Goal: Task Accomplishment & Management: Manage account settings

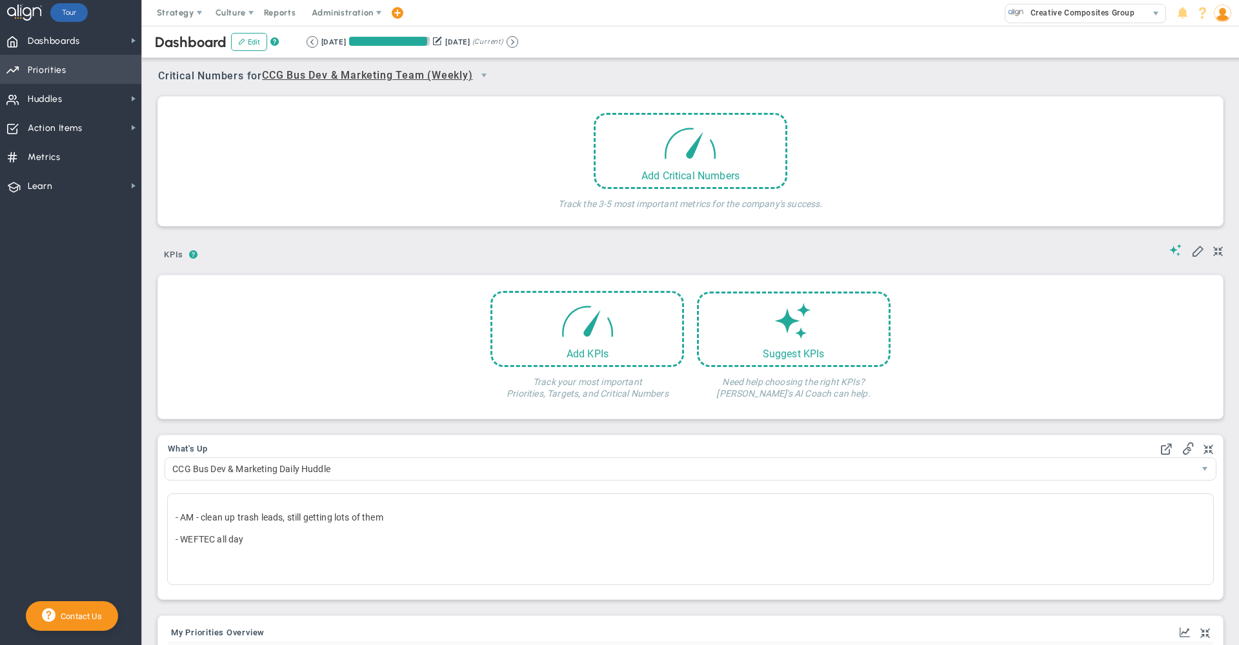
click at [95, 70] on span "Priorities Projects OKR Tree Priorities Projects OKRs" at bounding box center [70, 69] width 141 height 29
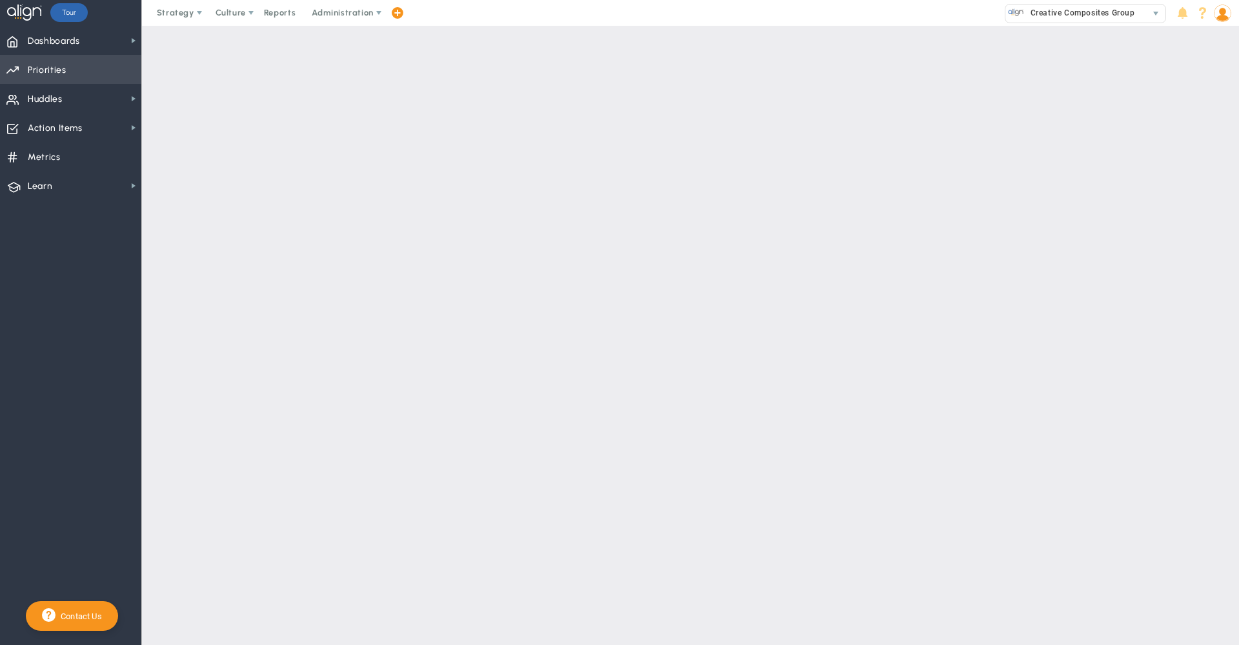
checkbox input "false"
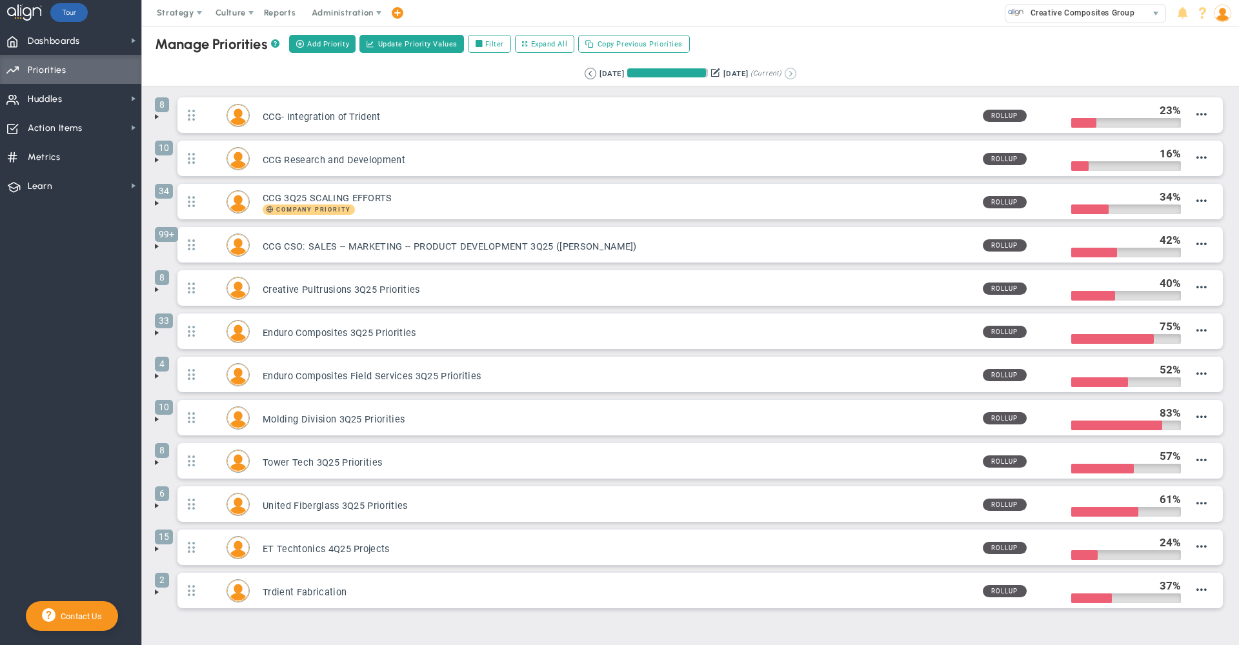
click at [796, 77] on button at bounding box center [791, 74] width 12 height 12
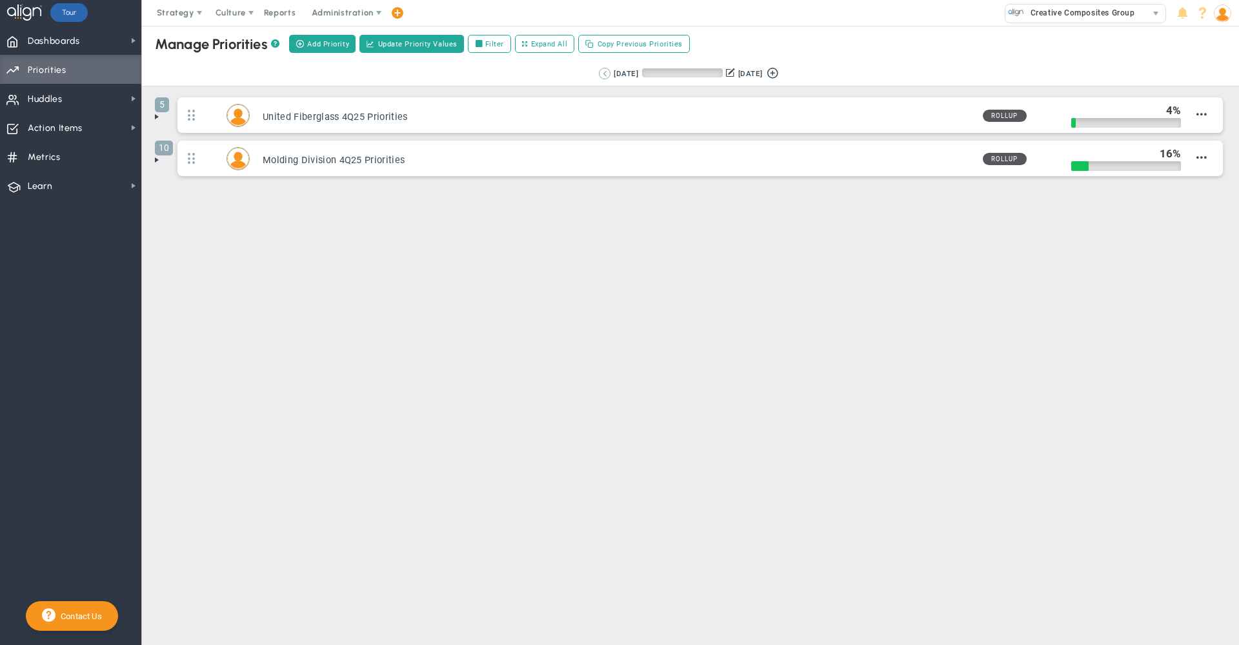
click at [599, 75] on button at bounding box center [605, 74] width 12 height 12
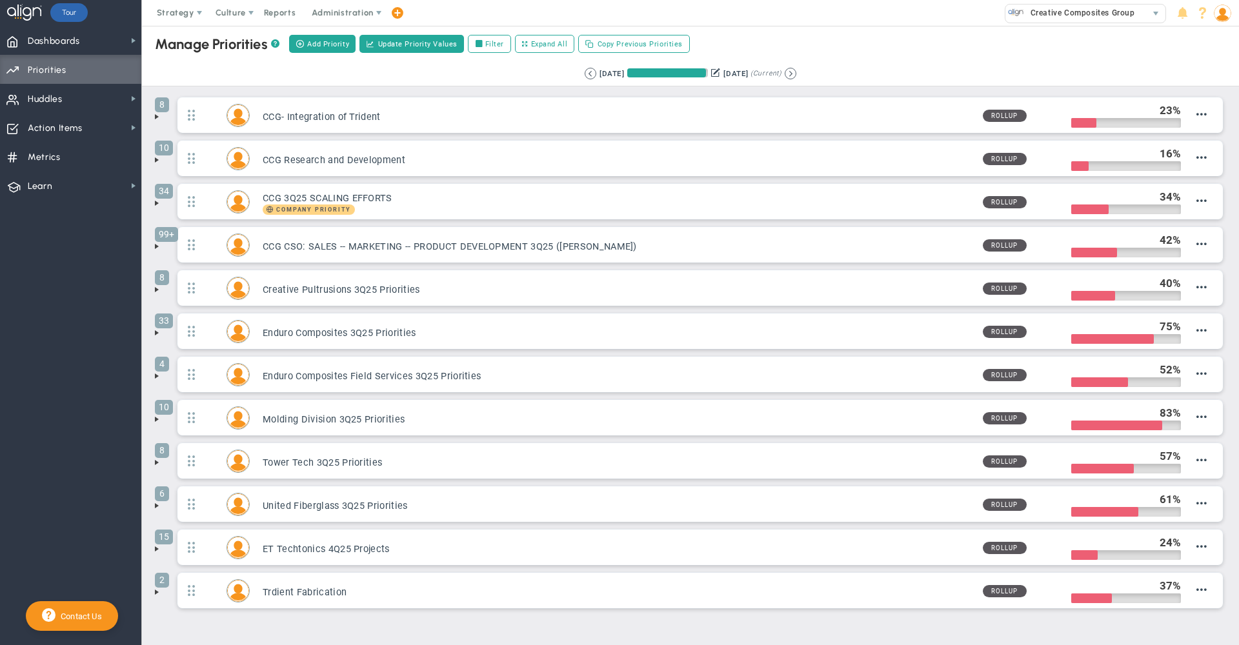
click at [161, 508] on span at bounding box center [157, 506] width 10 height 10
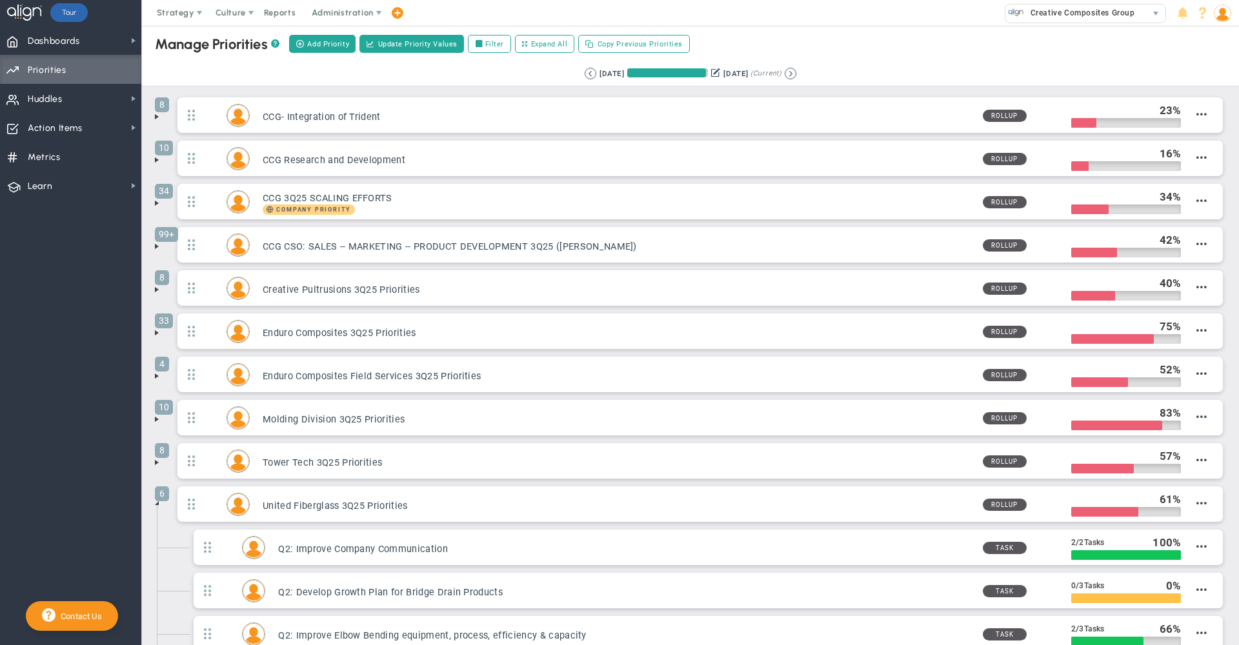
click at [161, 508] on span at bounding box center [157, 503] width 10 height 10
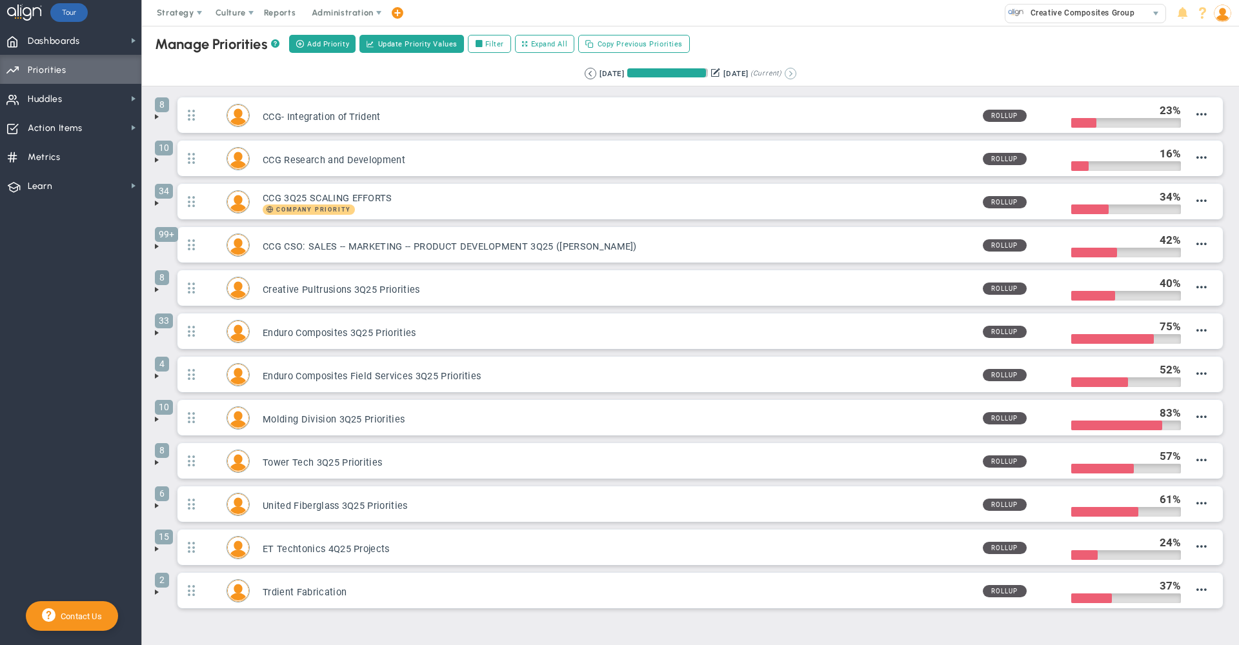
click at [796, 74] on button at bounding box center [791, 74] width 12 height 12
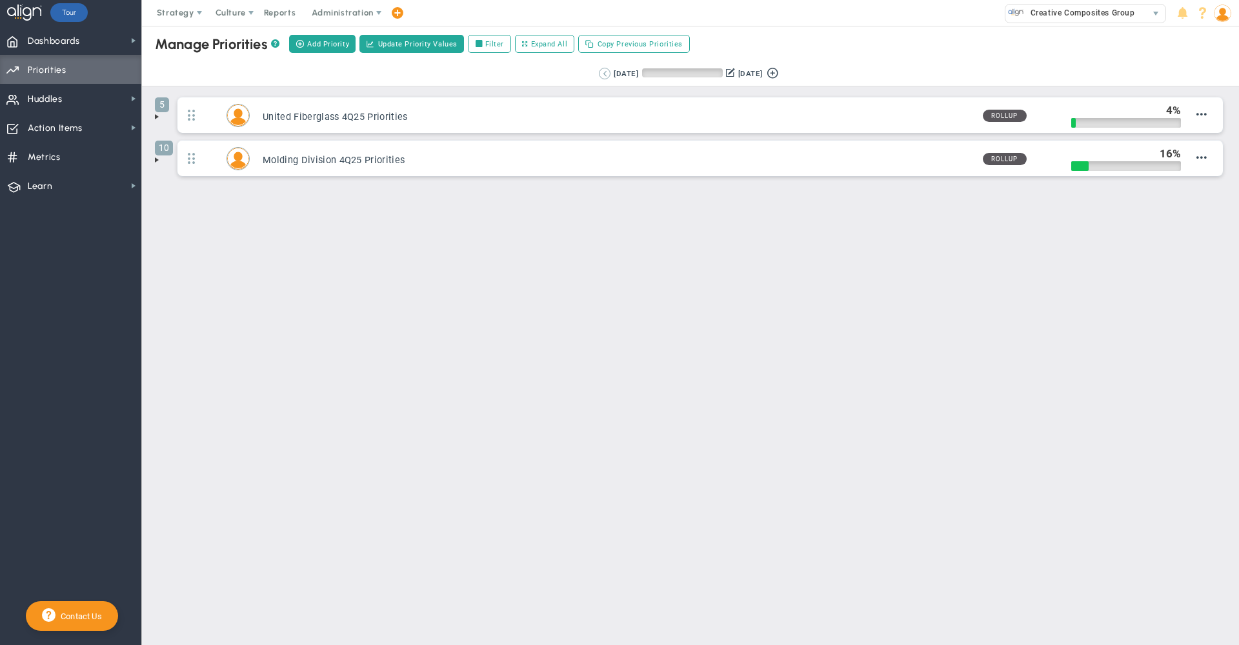
click at [599, 74] on button at bounding box center [605, 74] width 12 height 12
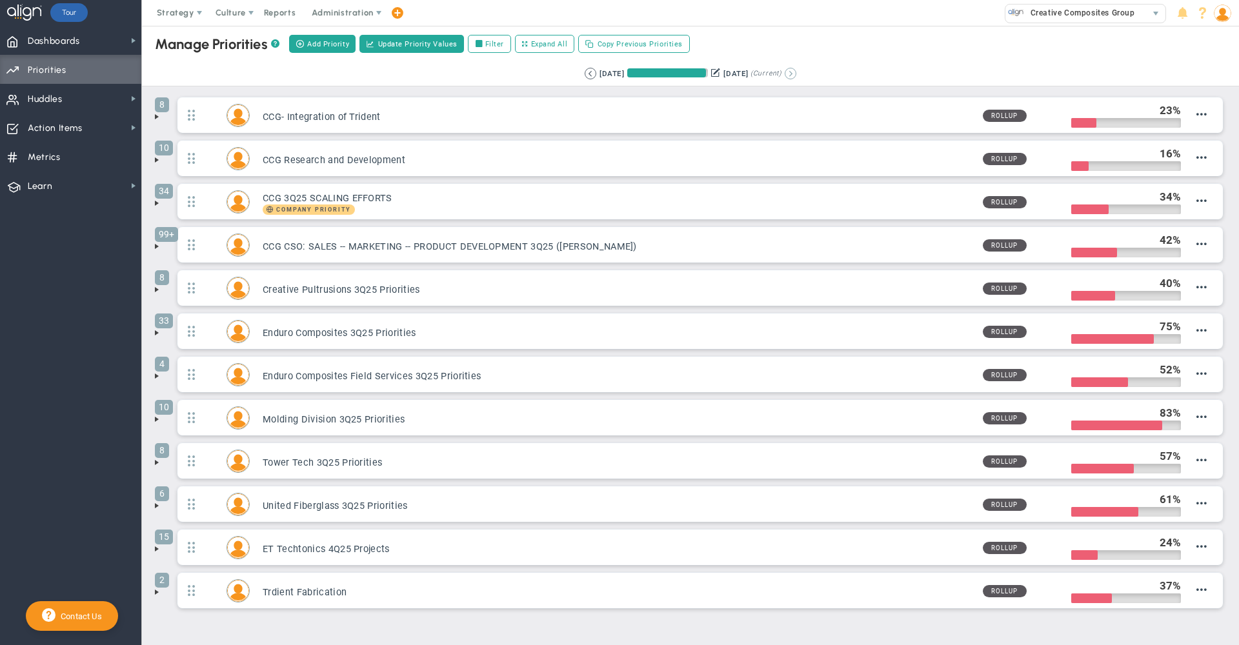
click at [796, 75] on button at bounding box center [791, 74] width 12 height 12
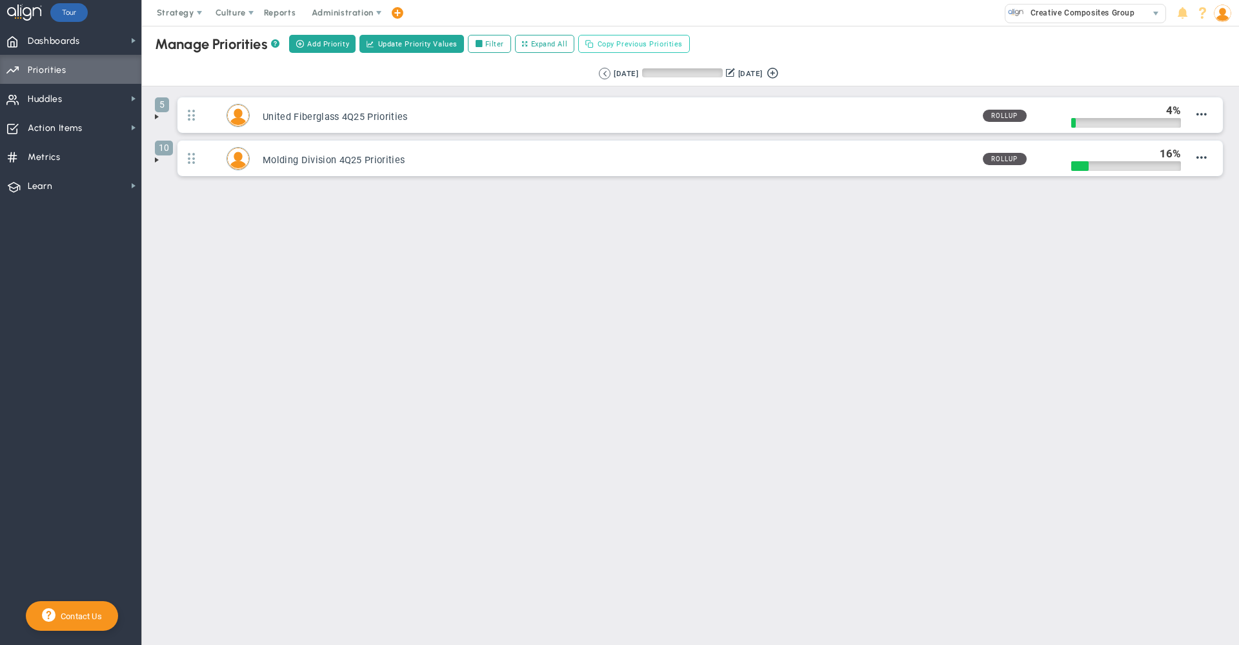
click at [614, 45] on span "Copy Previous Priorities" at bounding box center [640, 44] width 85 height 11
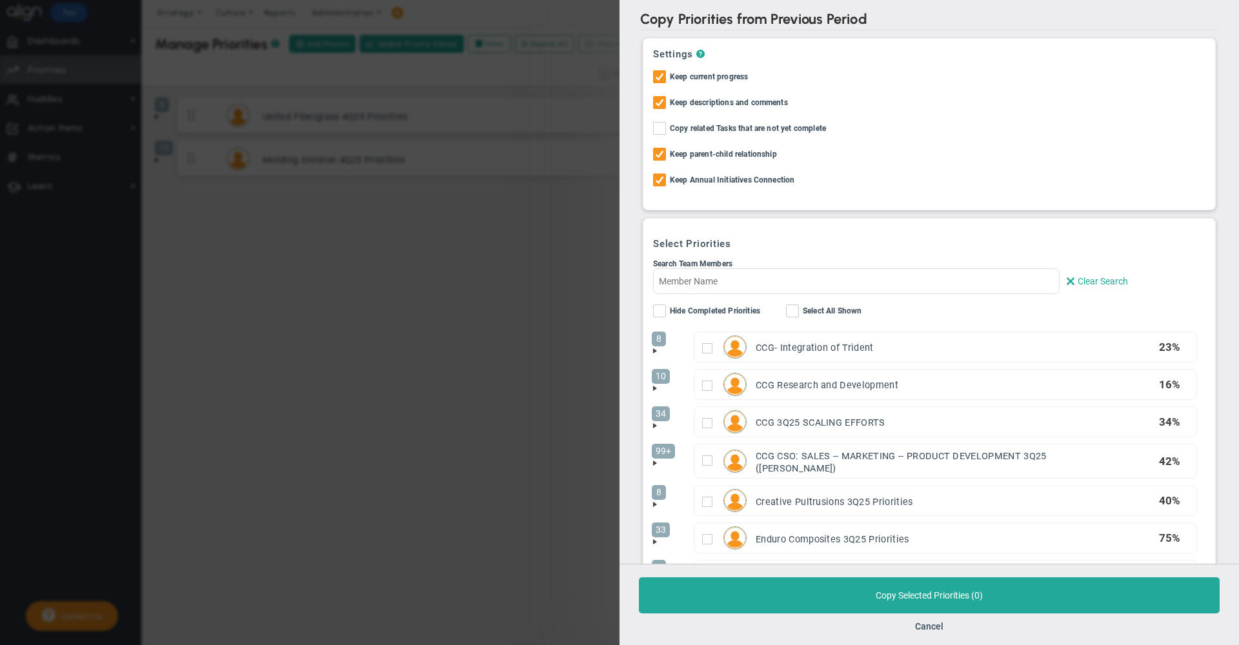
click at [658, 127] on input "Copy related Tasks that are not yet complete" at bounding box center [660, 131] width 8 height 13
checkbox input "true"
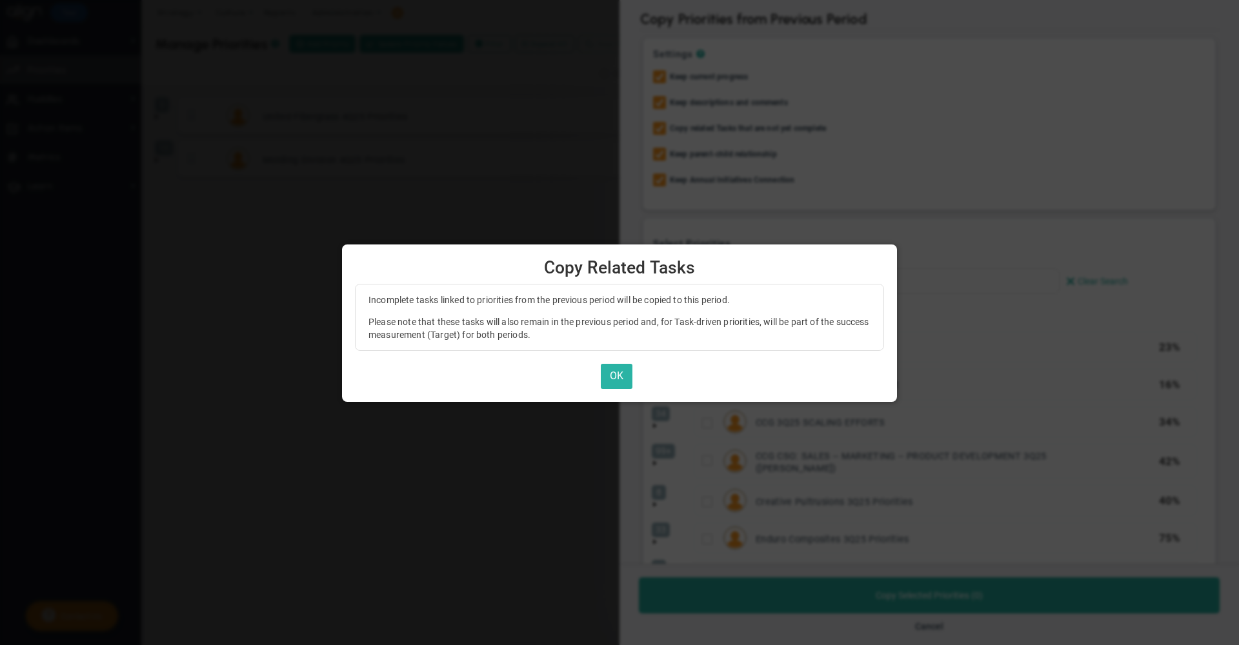
click at [614, 375] on button "OK" at bounding box center [617, 376] width 32 height 25
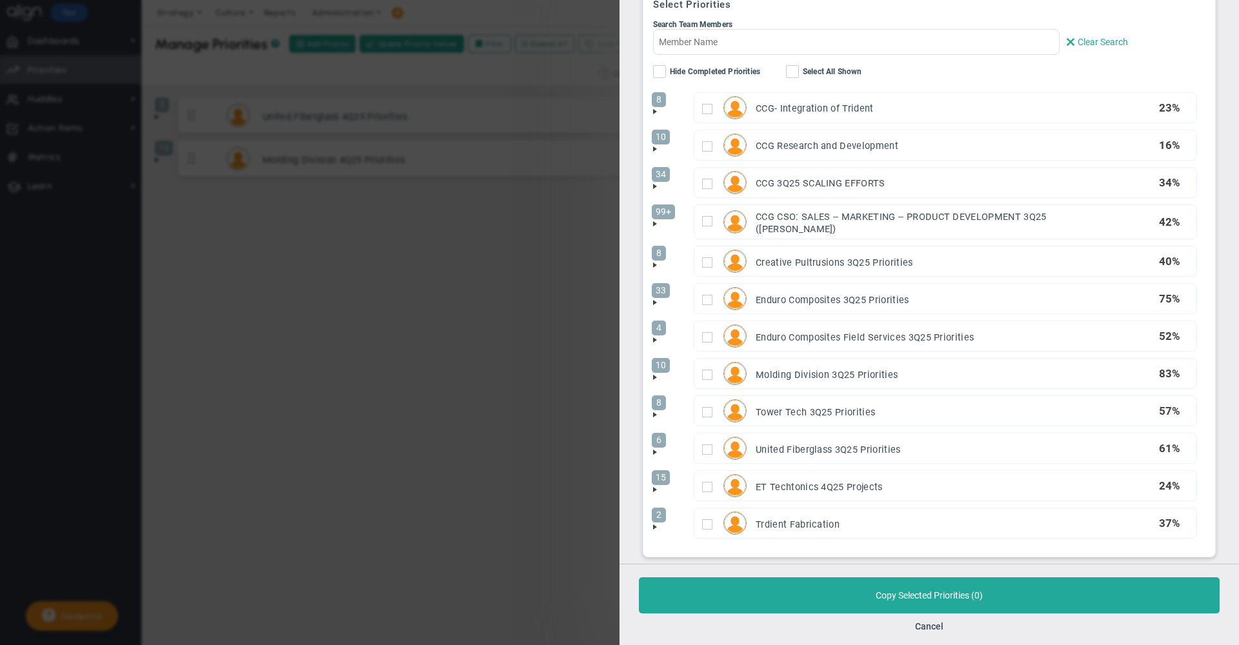
scroll to position [254, 0]
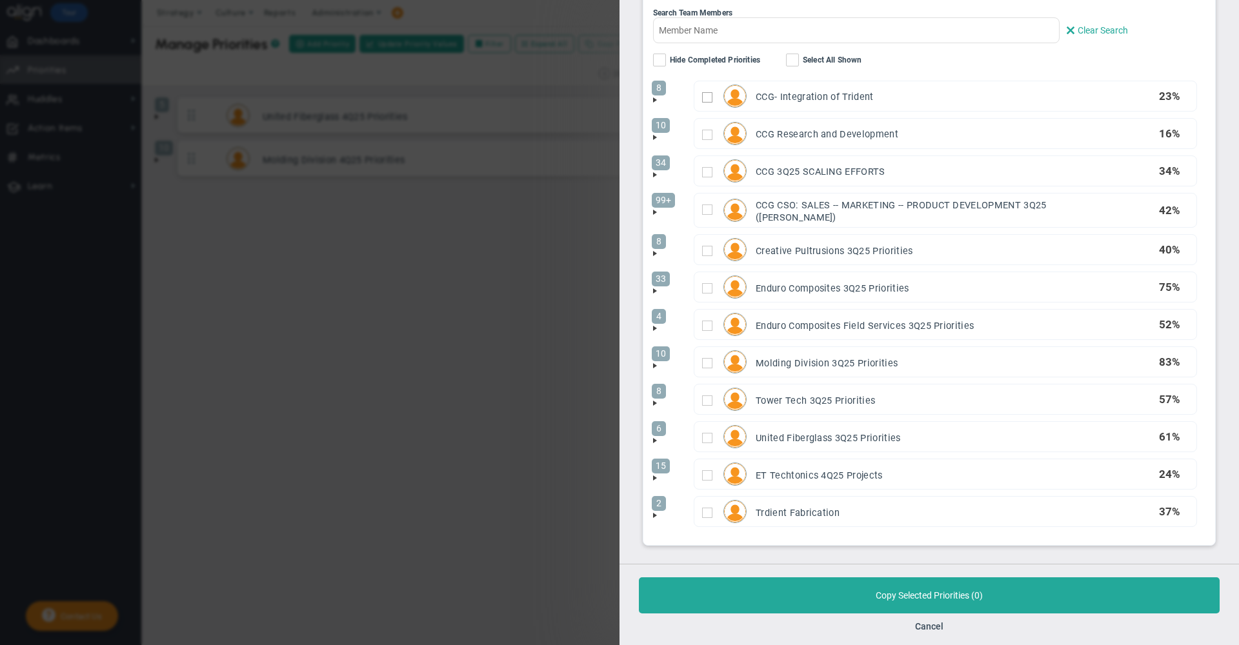
click at [706, 94] on input "checkbox" at bounding box center [707, 97] width 10 height 10
checkbox input "true"
click at [705, 132] on input "checkbox" at bounding box center [707, 135] width 10 height 10
checkbox input "true"
click at [709, 167] on input "checkbox" at bounding box center [707, 172] width 10 height 10
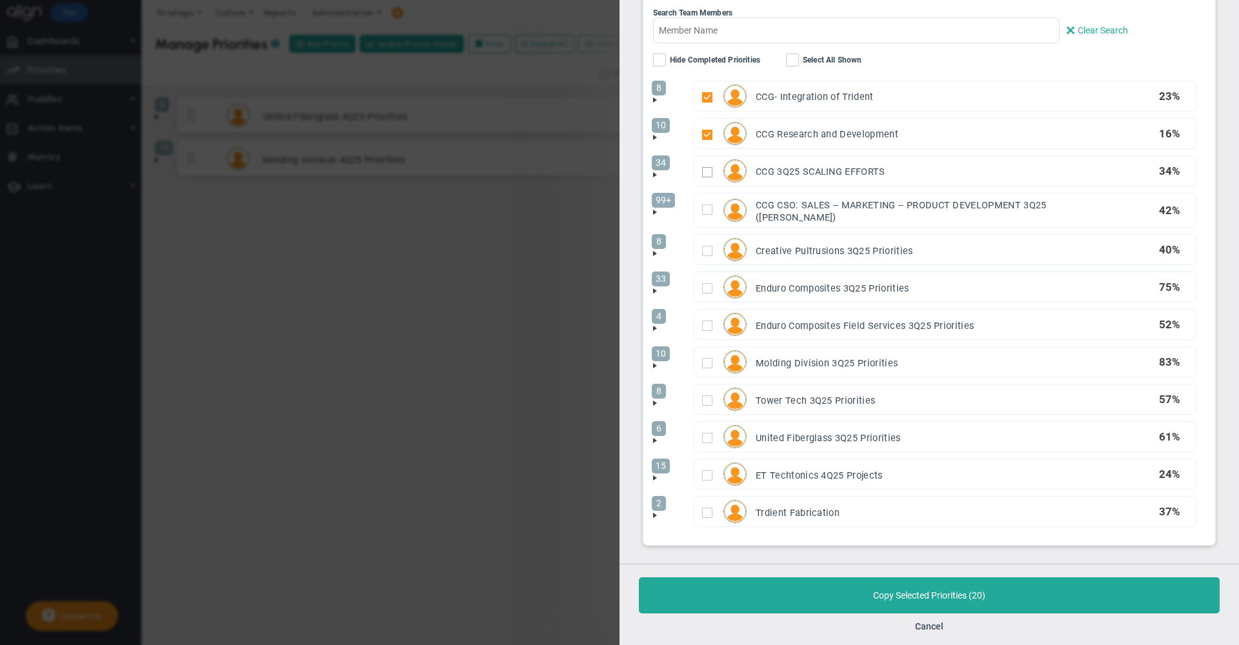
checkbox input "true"
click at [708, 205] on input "checkbox" at bounding box center [707, 210] width 10 height 10
checkbox input "true"
click at [706, 246] on input "checkbox" at bounding box center [707, 251] width 10 height 10
checkbox input "true"
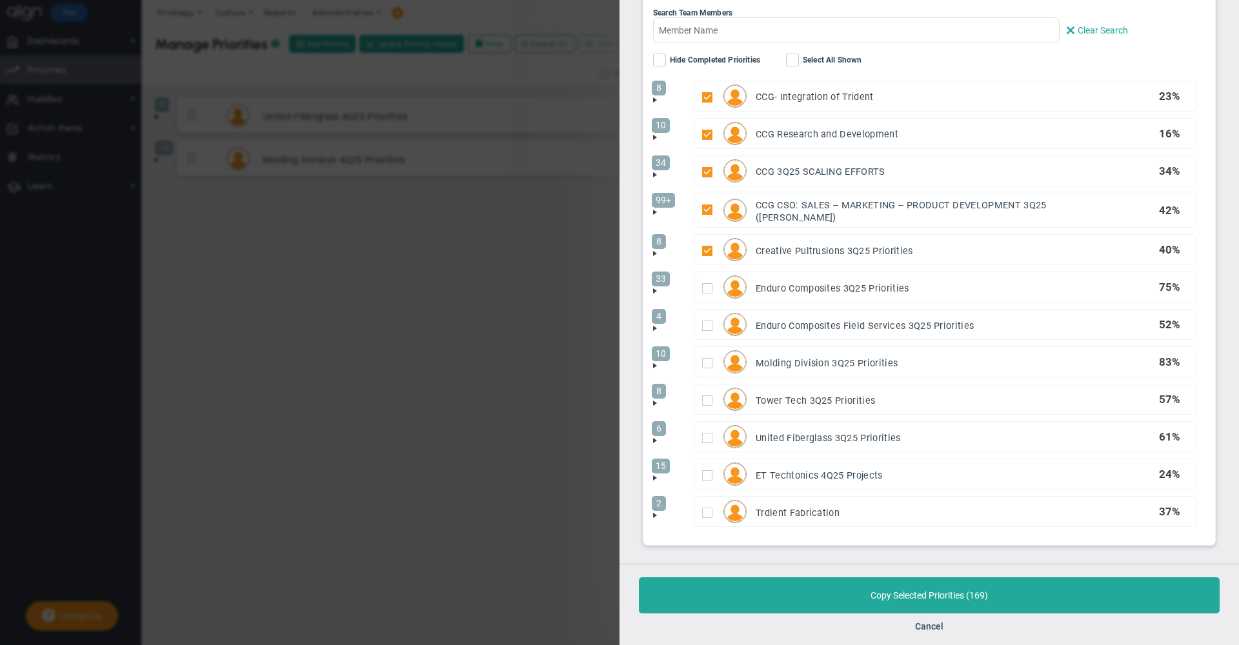
click at [701, 288] on div "33 Enduro Composites 3Q25 Priorities 75 %" at bounding box center [945, 287] width 502 height 30
click at [707, 285] on input "checkbox" at bounding box center [707, 288] width 10 height 10
checkbox input "true"
click at [708, 315] on div "4 Enduro Composites Field Services 3Q25 Priorities 52 %" at bounding box center [945, 325] width 502 height 30
click at [709, 321] on input "checkbox" at bounding box center [707, 326] width 10 height 10
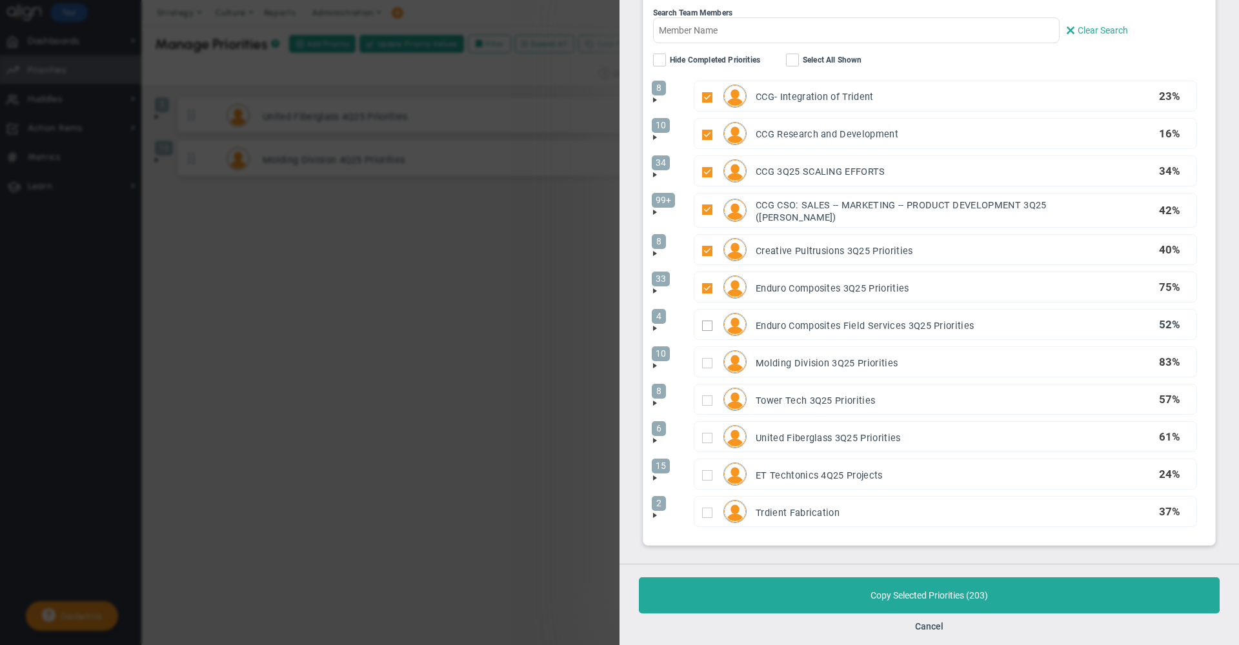
checkbox input "true"
click at [711, 397] on input "checkbox" at bounding box center [707, 401] width 10 height 10
checkbox input "true"
click at [707, 470] on input "checkbox" at bounding box center [707, 475] width 10 height 10
checkbox input "true"
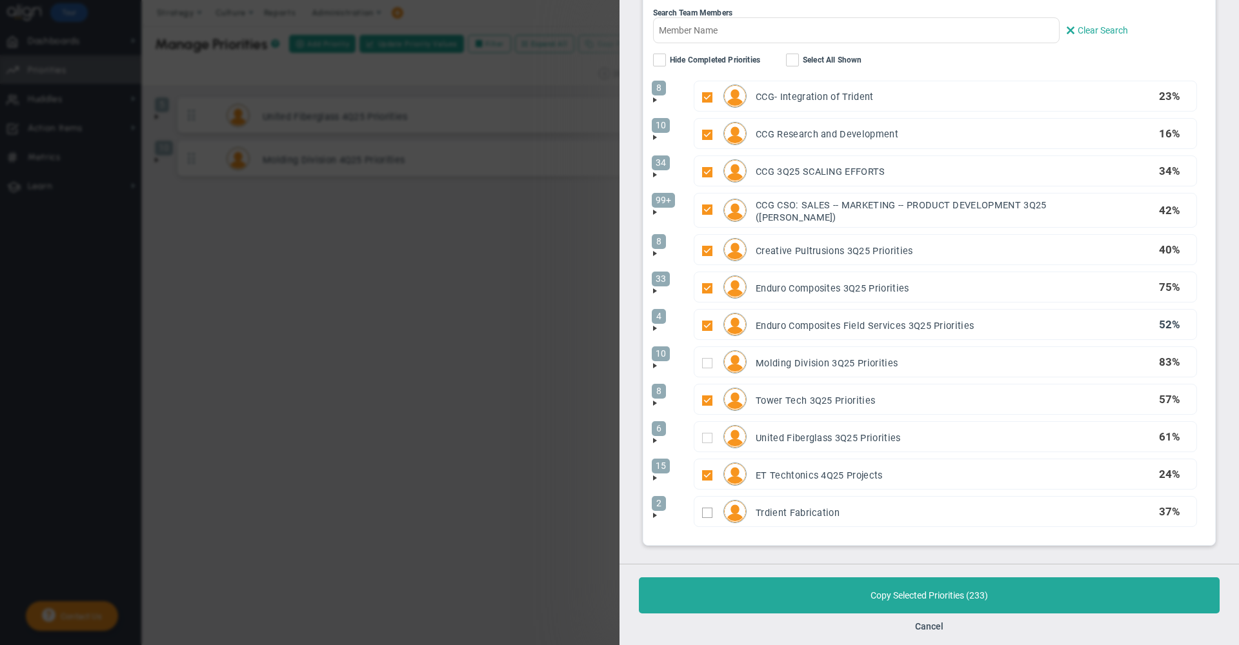
click at [706, 508] on input "checkbox" at bounding box center [707, 513] width 10 height 10
checkbox input "true"
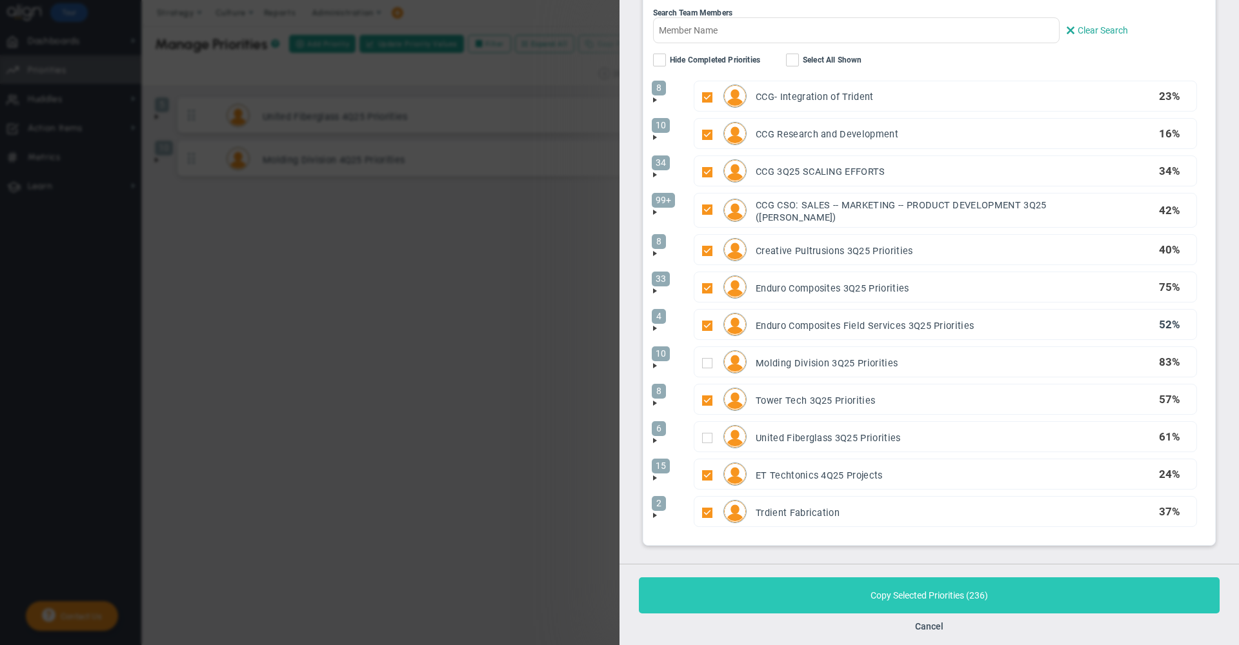
click at [770, 602] on button "Copy Selected Priorities ( 236 )" at bounding box center [929, 596] width 581 height 36
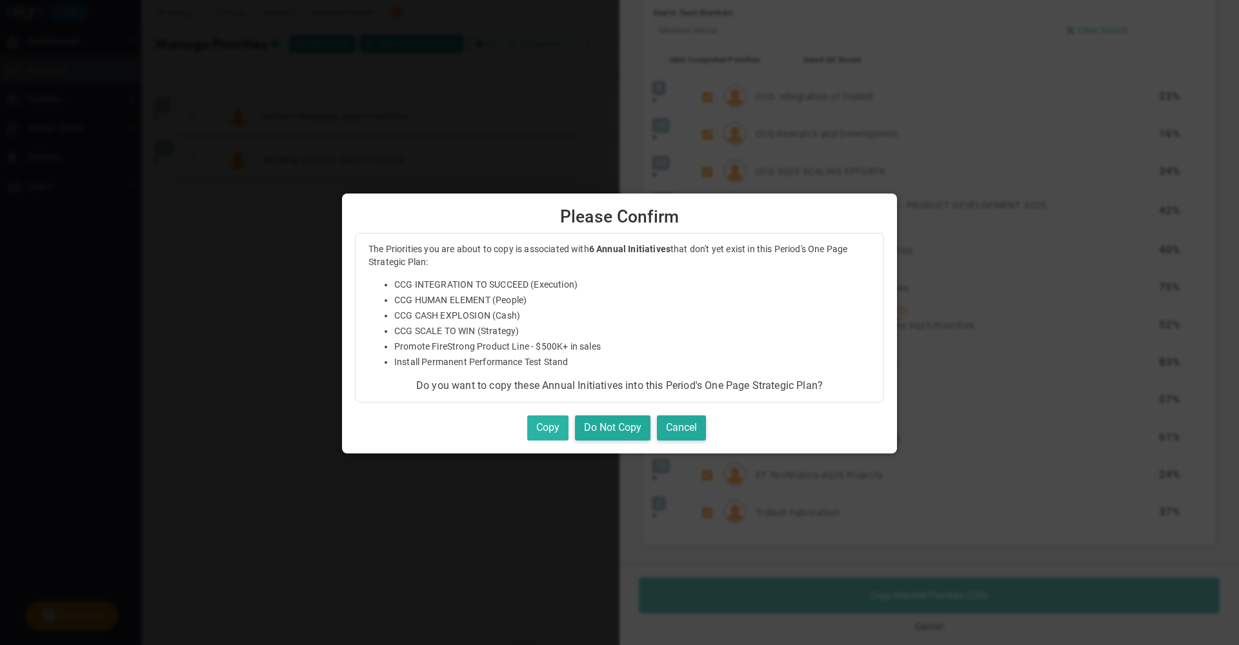
click at [541, 424] on button "Copy" at bounding box center [547, 428] width 41 height 25
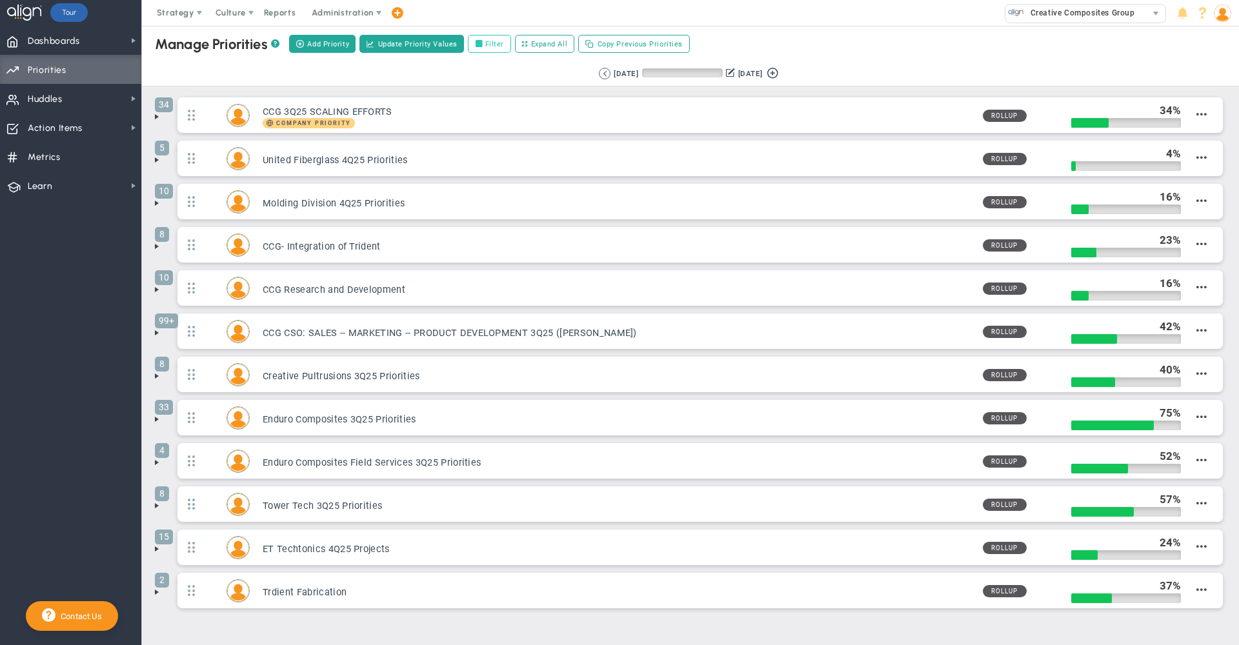
click at [481, 49] on div at bounding box center [479, 44] width 9 height 12
click at [481, 49] on input "Filter" at bounding box center [482, 44] width 9 height 9
checkbox input "true"
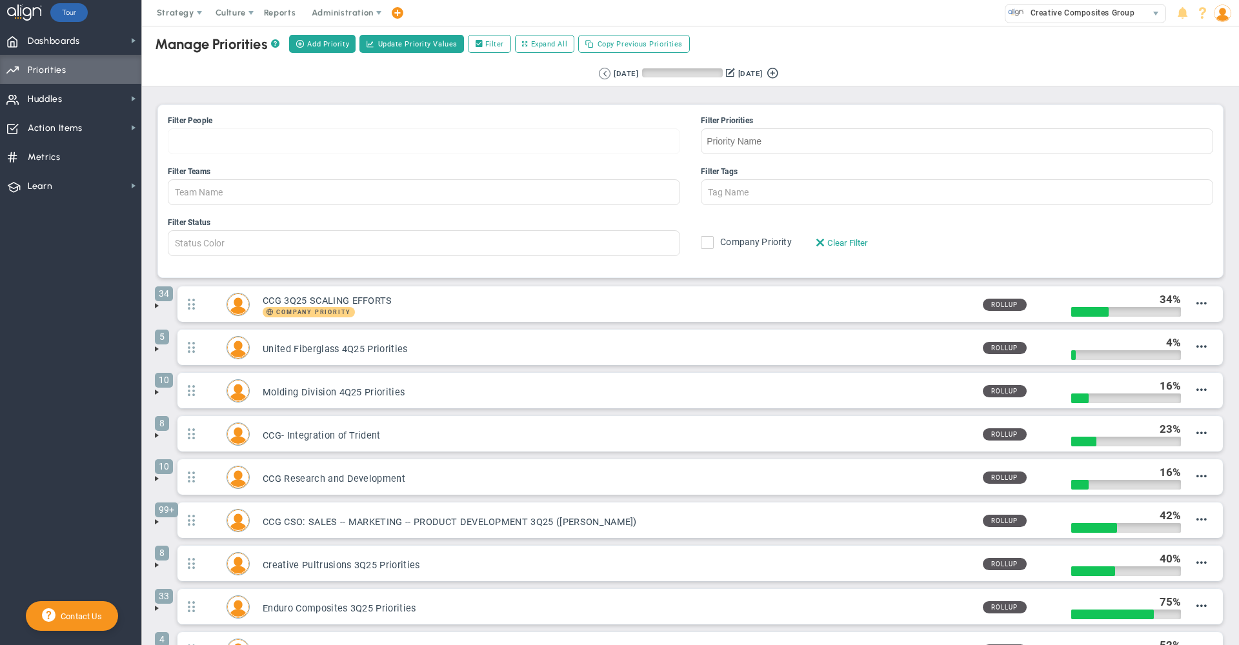
click at [371, 141] on div at bounding box center [424, 141] width 512 height 26
click at [257, 141] on input "Filter People [PERSON_NAME] [PERSON_NAME] [PERSON_NAME] [PERSON_NAME] [PERSON_N…" at bounding box center [212, 141] width 89 height 25
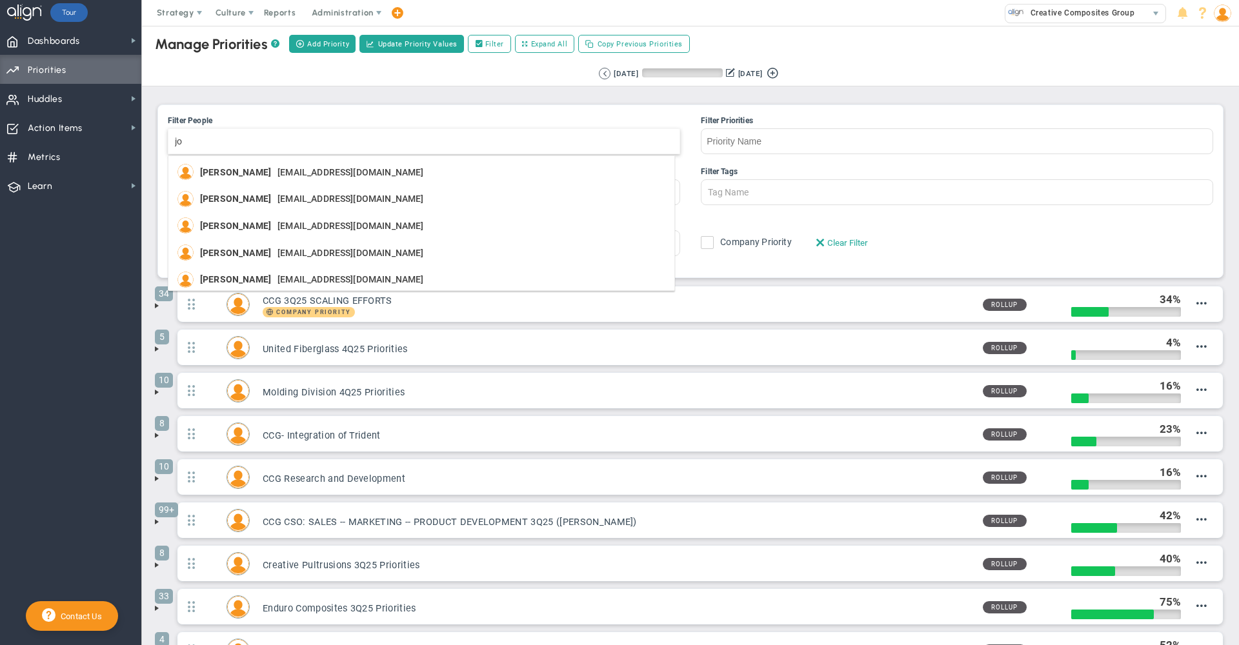
type input "[PERSON_NAME]"
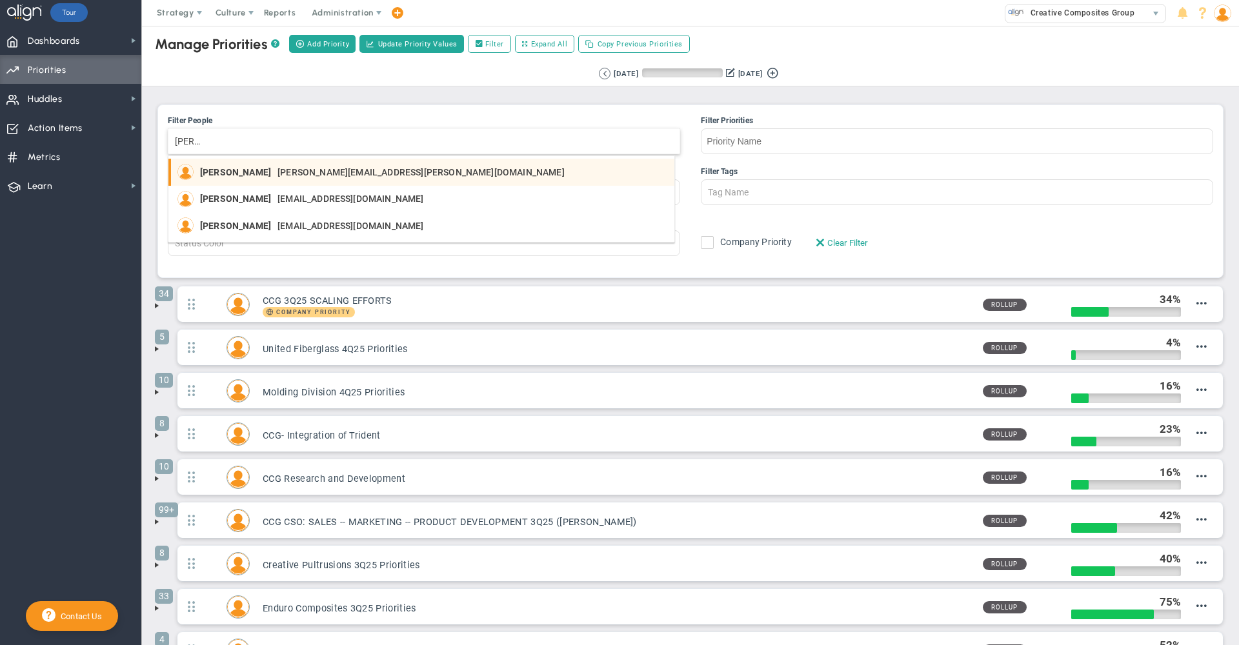
click at [300, 172] on span "[PERSON_NAME][EMAIL_ADDRESS][PERSON_NAME][DOMAIN_NAME]" at bounding box center [420, 172] width 287 height 9
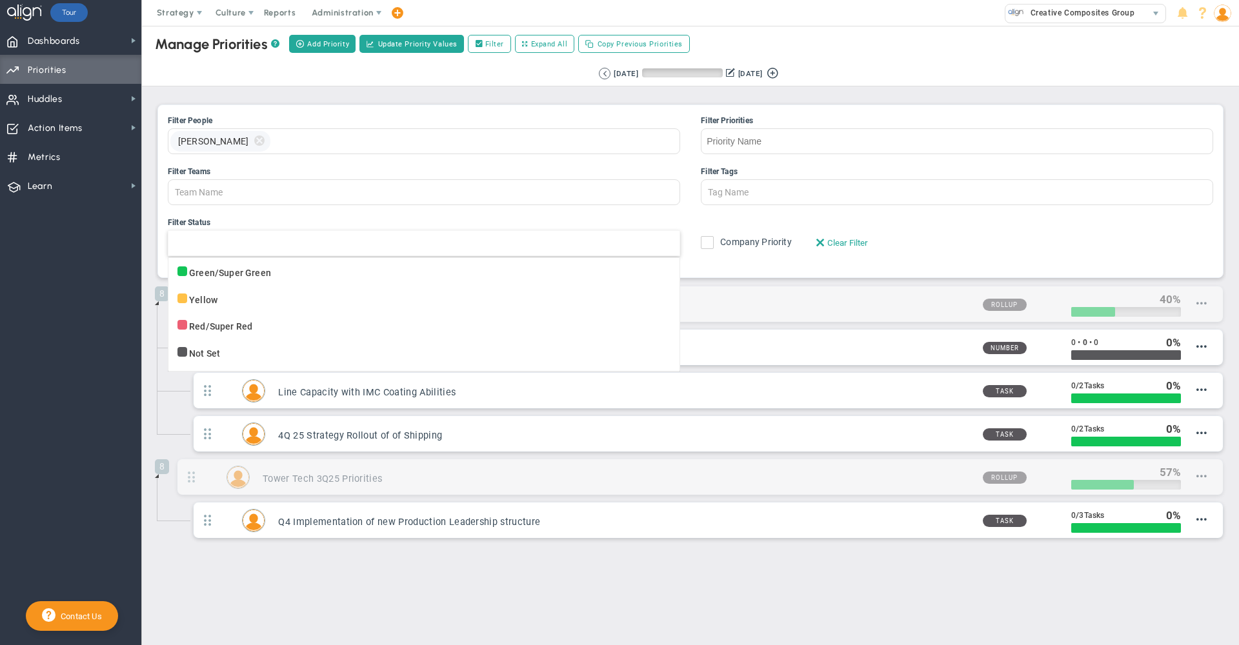
click at [652, 256] on div at bounding box center [424, 243] width 512 height 26
click at [197, 256] on input "Filter Status Green/Super Green Yellow Red/Super Red Not Set" at bounding box center [182, 243] width 29 height 25
type input "Status Color"
click at [867, 42] on div "Manage OKRs ? Manage Priorities ? Manage Projects ? Create Project Add Priority…" at bounding box center [690, 44] width 1123 height 36
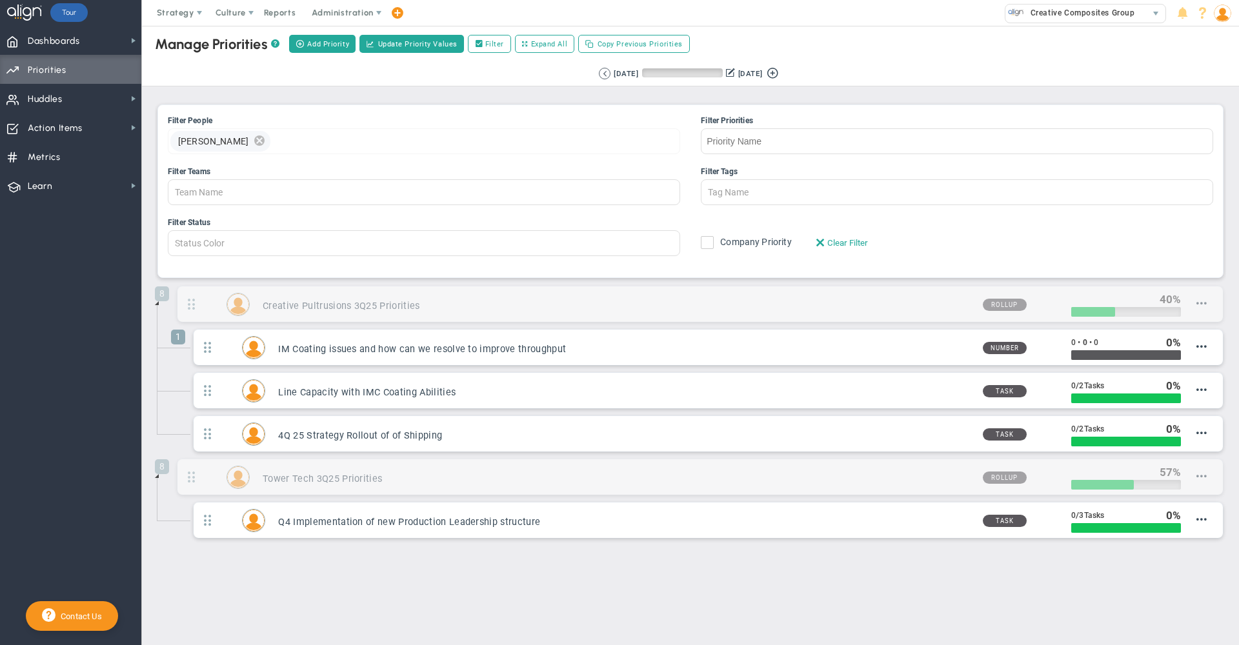
click at [266, 142] on span "delete" at bounding box center [259, 141] width 14 height 21
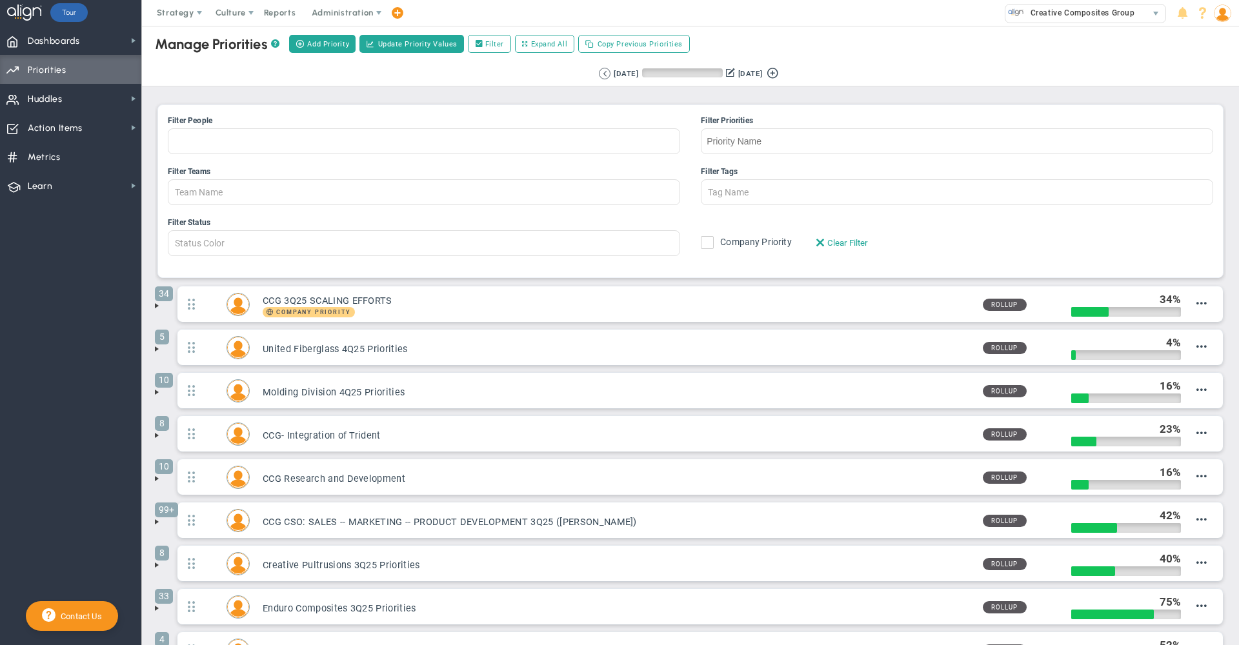
scroll to position [235, 0]
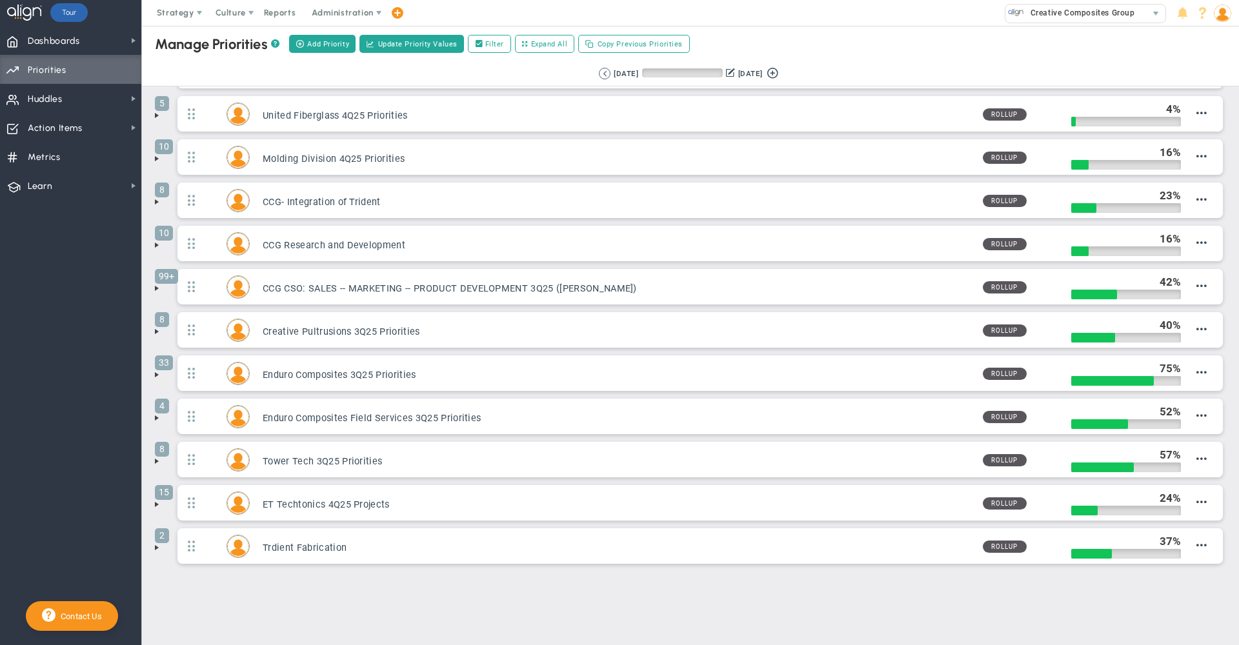
click at [156, 333] on span at bounding box center [157, 332] width 10 height 10
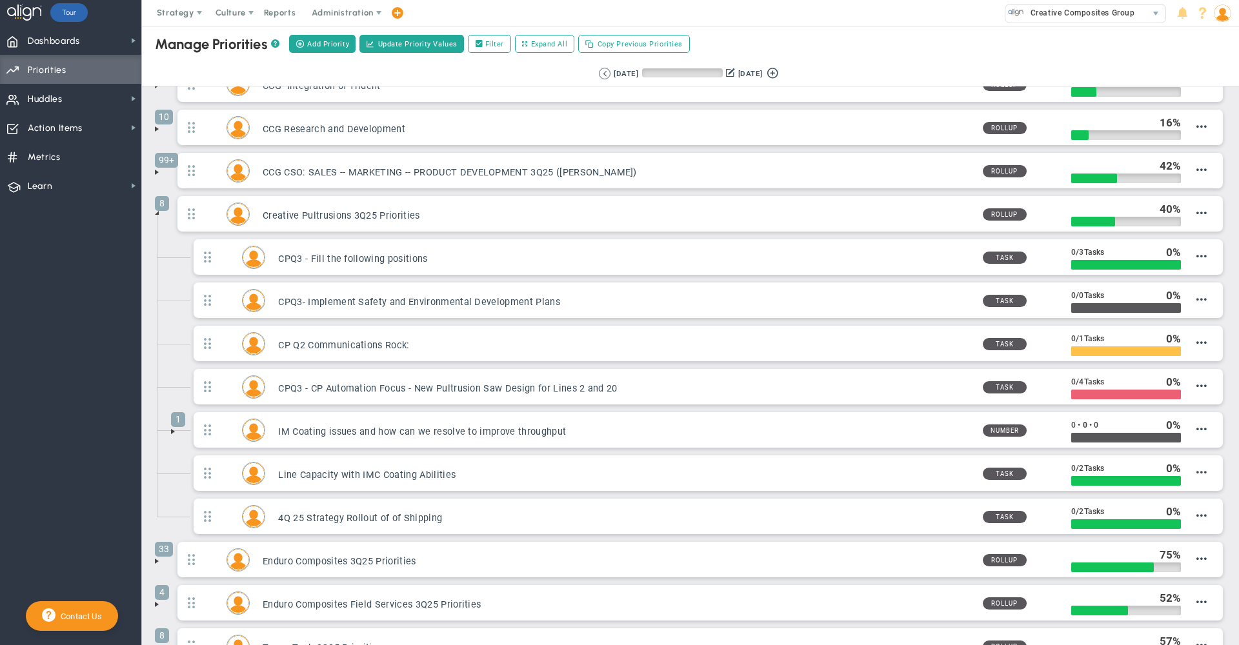
scroll to position [351, 0]
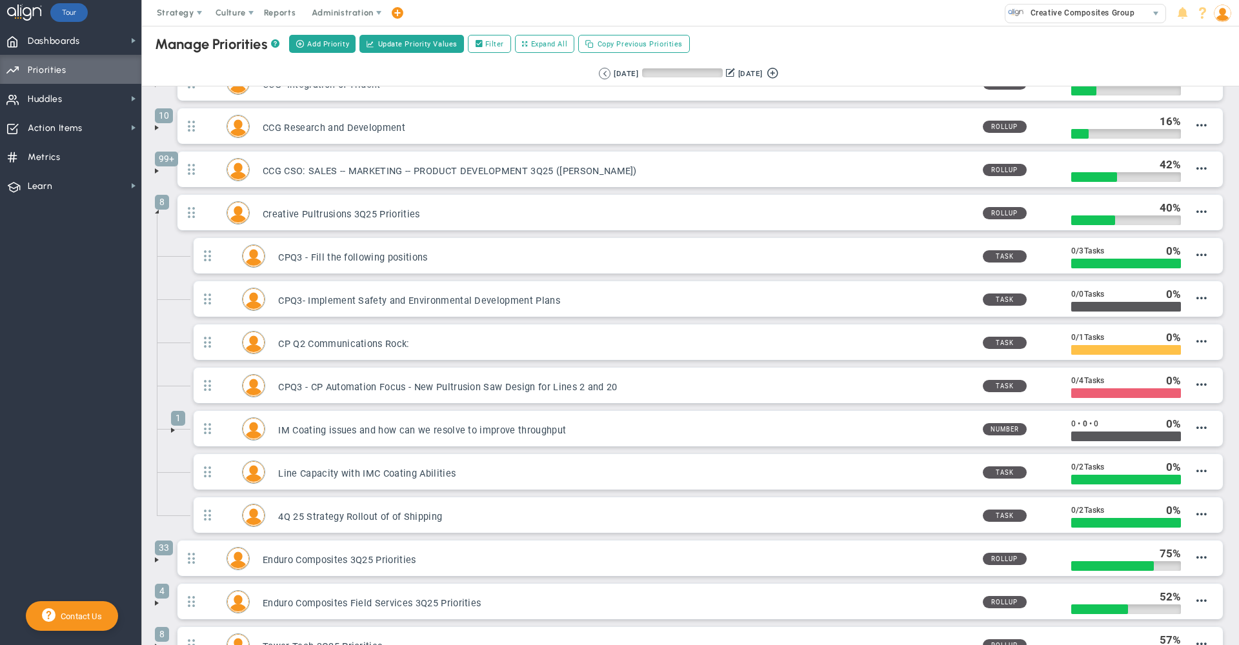
click at [1226, 2] on span at bounding box center [1222, 13] width 20 height 26
click at [1197, 143] on span "Sign Out" at bounding box center [1185, 142] width 105 height 26
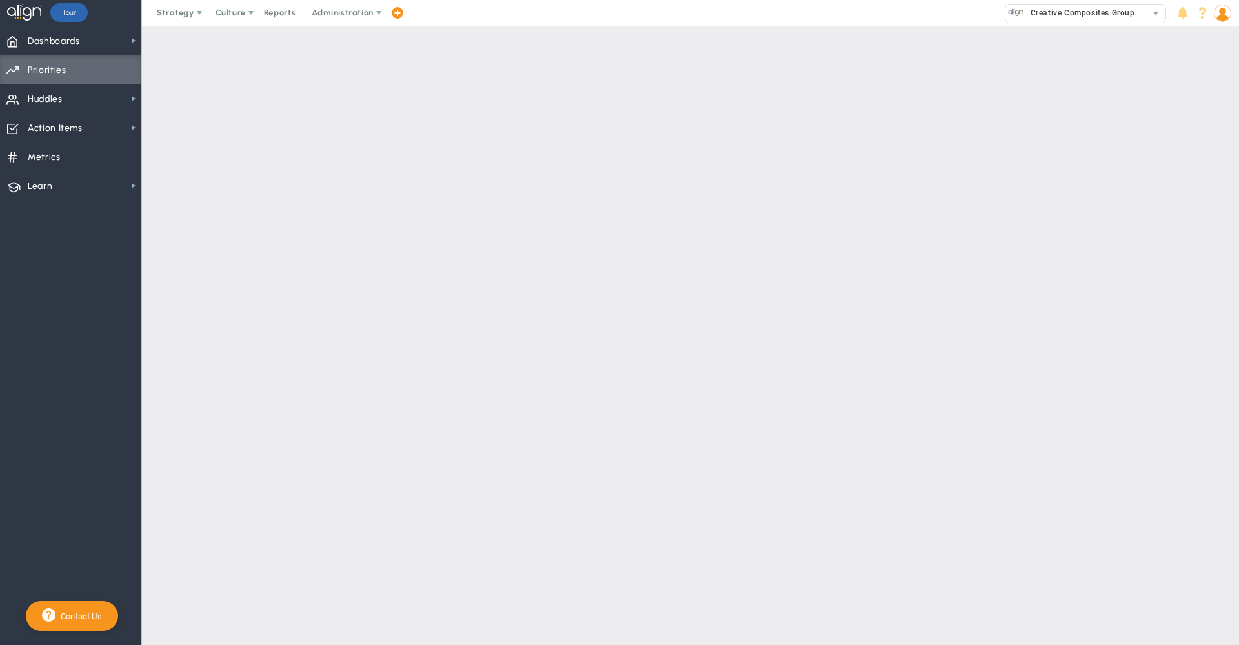
scroll to position [0, 0]
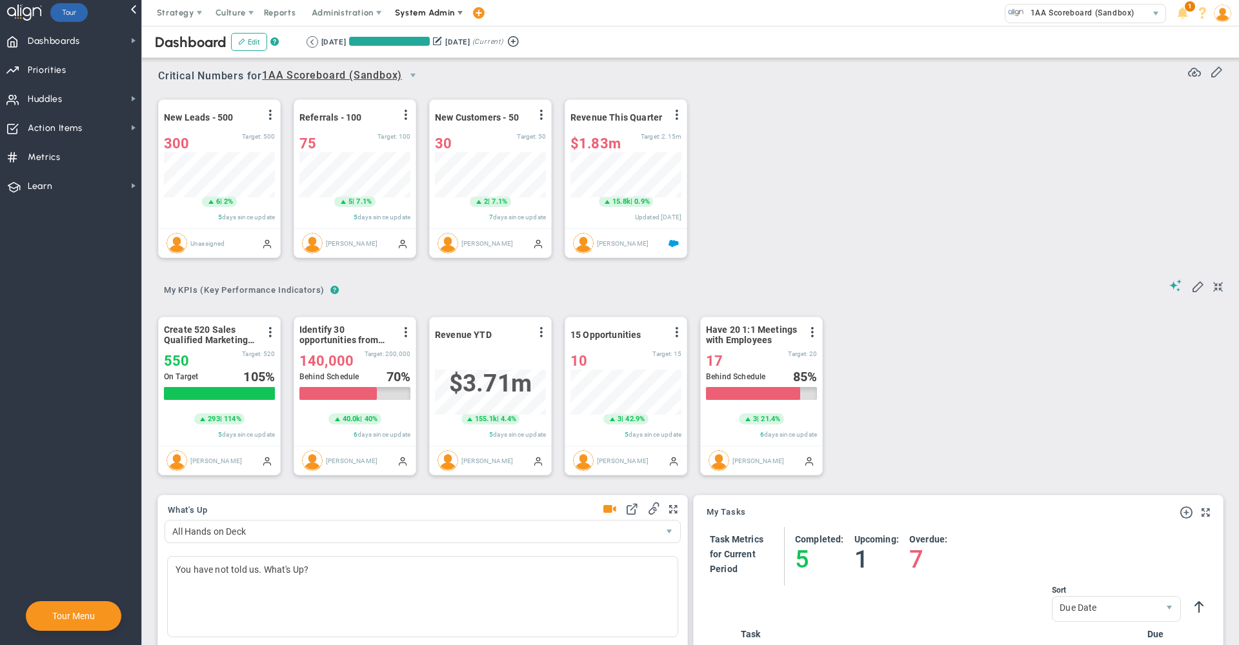
click at [405, 23] on span "System Admin" at bounding box center [425, 13] width 81 height 26
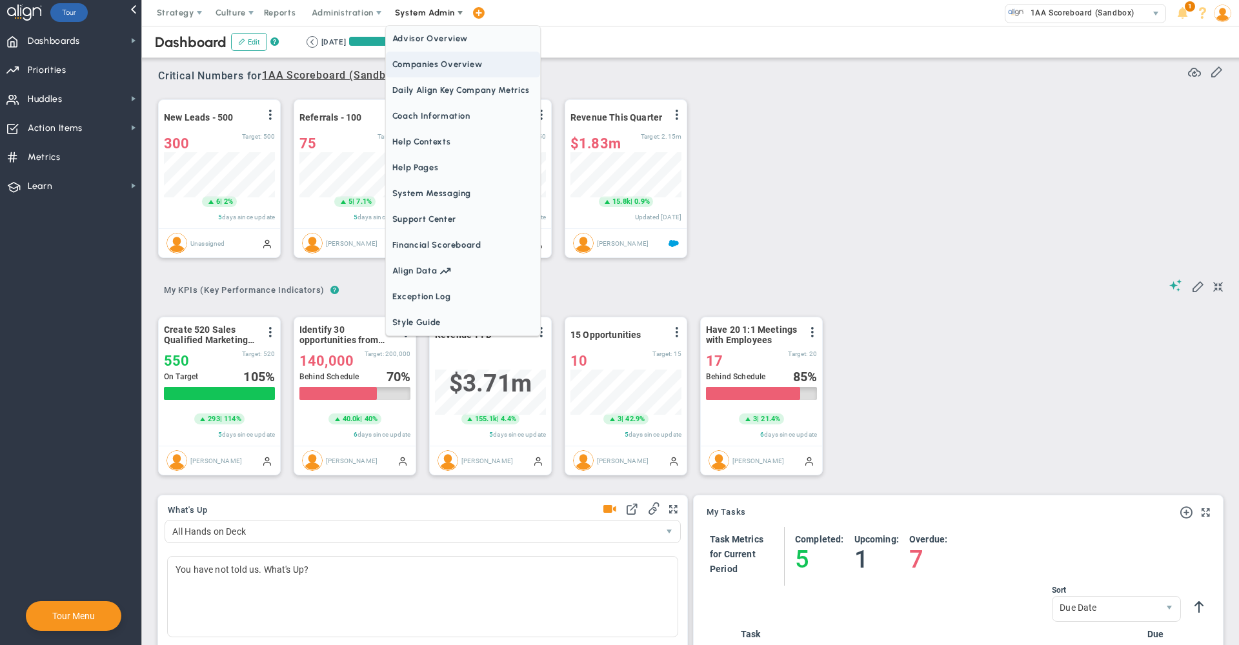
click at [453, 70] on span "Companies Overview" at bounding box center [463, 65] width 154 height 26
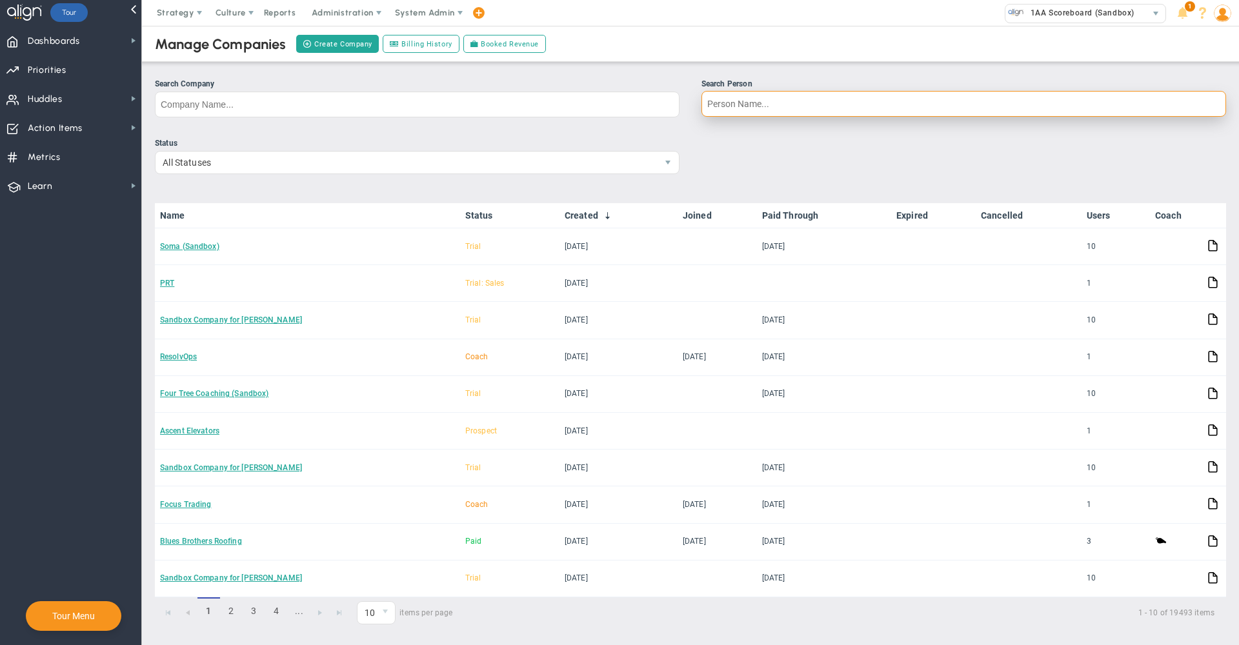
click at [784, 105] on input "Search Person" at bounding box center [963, 104] width 525 height 26
click at [773, 115] on input "joseph aluise" at bounding box center [963, 104] width 525 height 26
type input "joseph aluise"
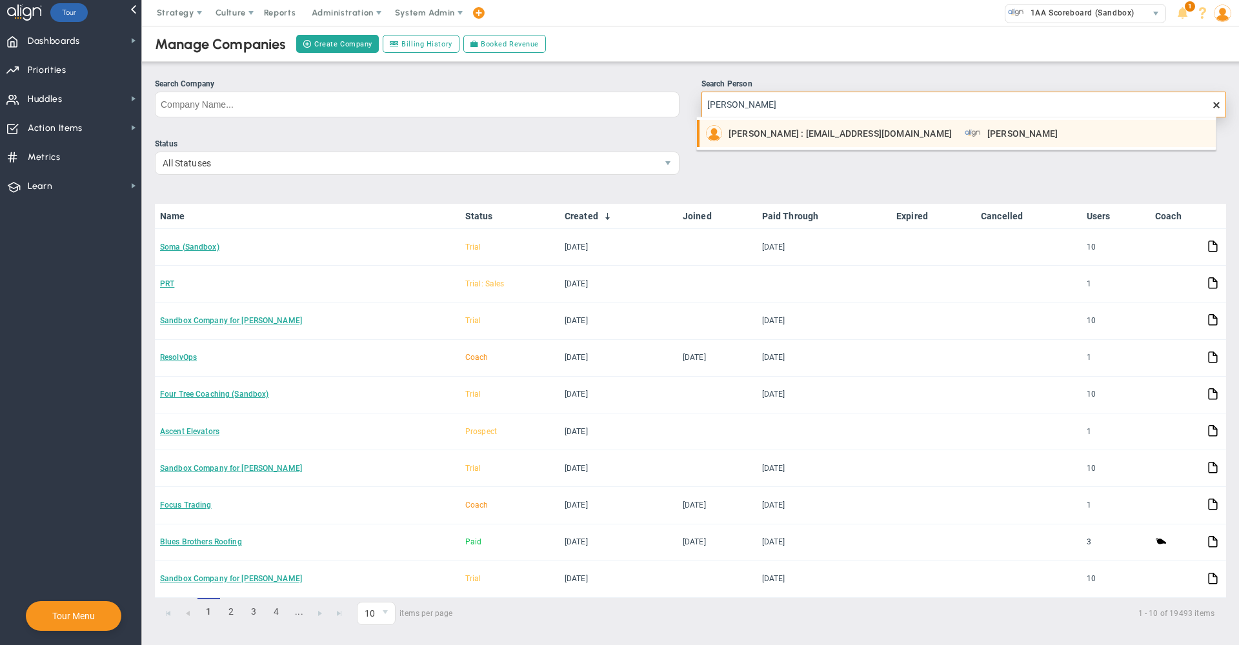
click at [779, 129] on span "Joseph Aluise : jaluise@bloom-law.com" at bounding box center [840, 133] width 223 height 9
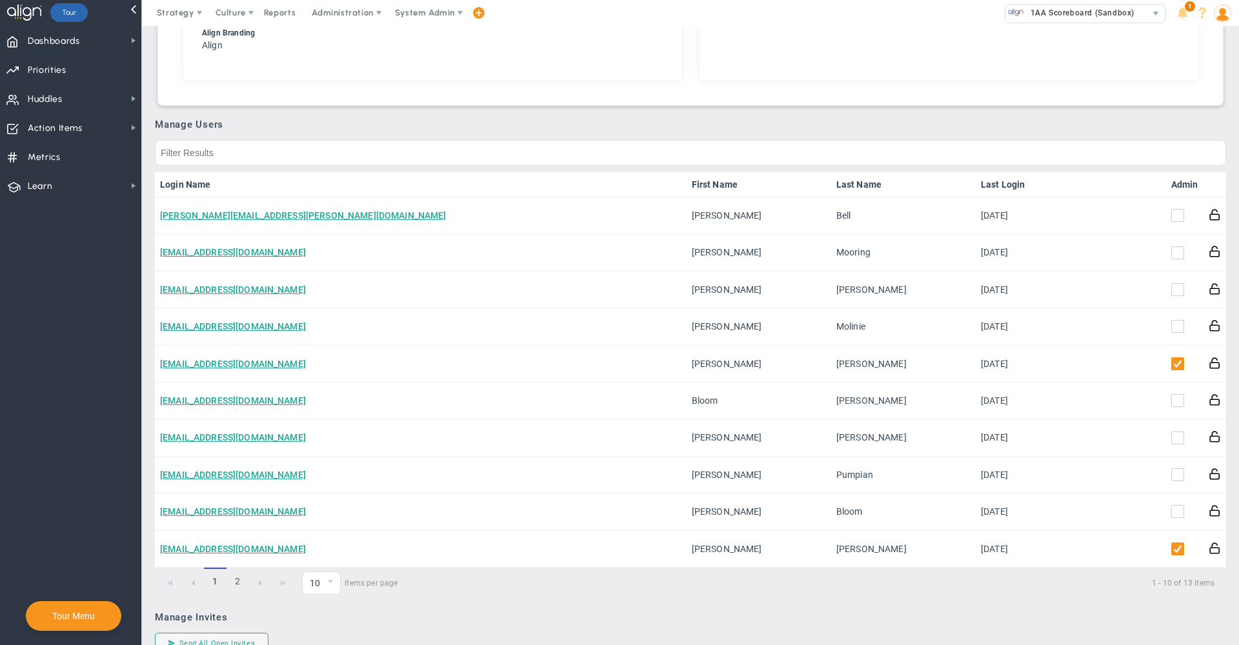
scroll to position [605, 0]
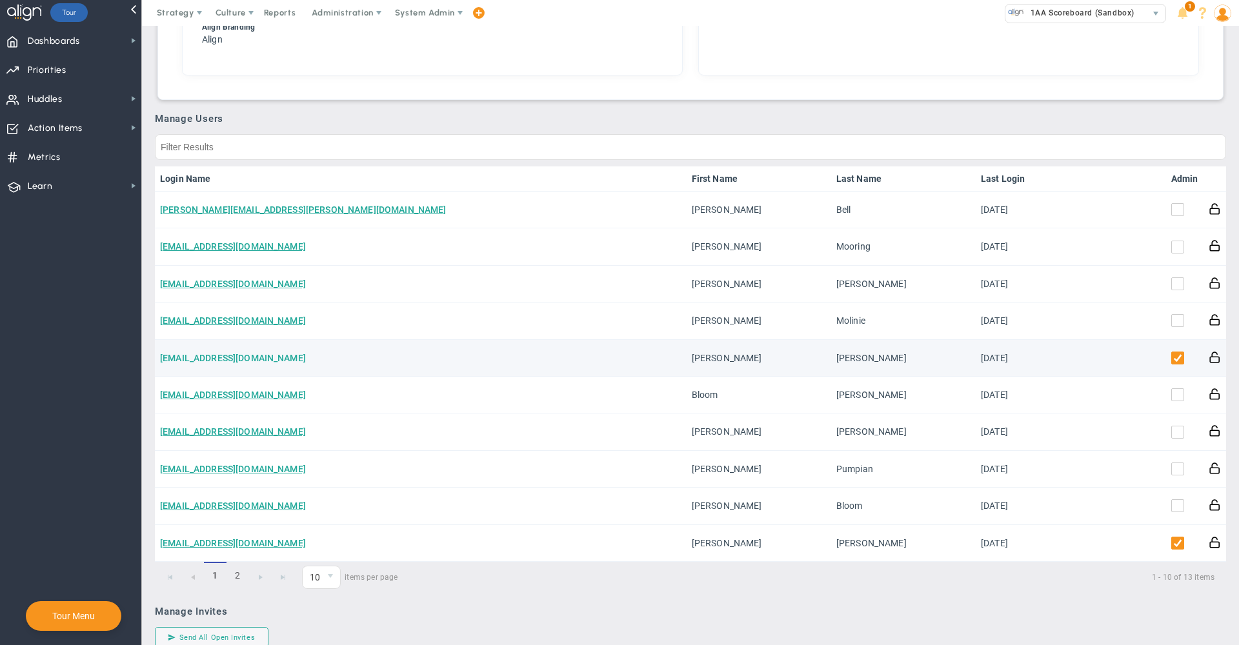
click at [203, 353] on link "jaluise@bloom-law.com" at bounding box center [233, 358] width 146 height 10
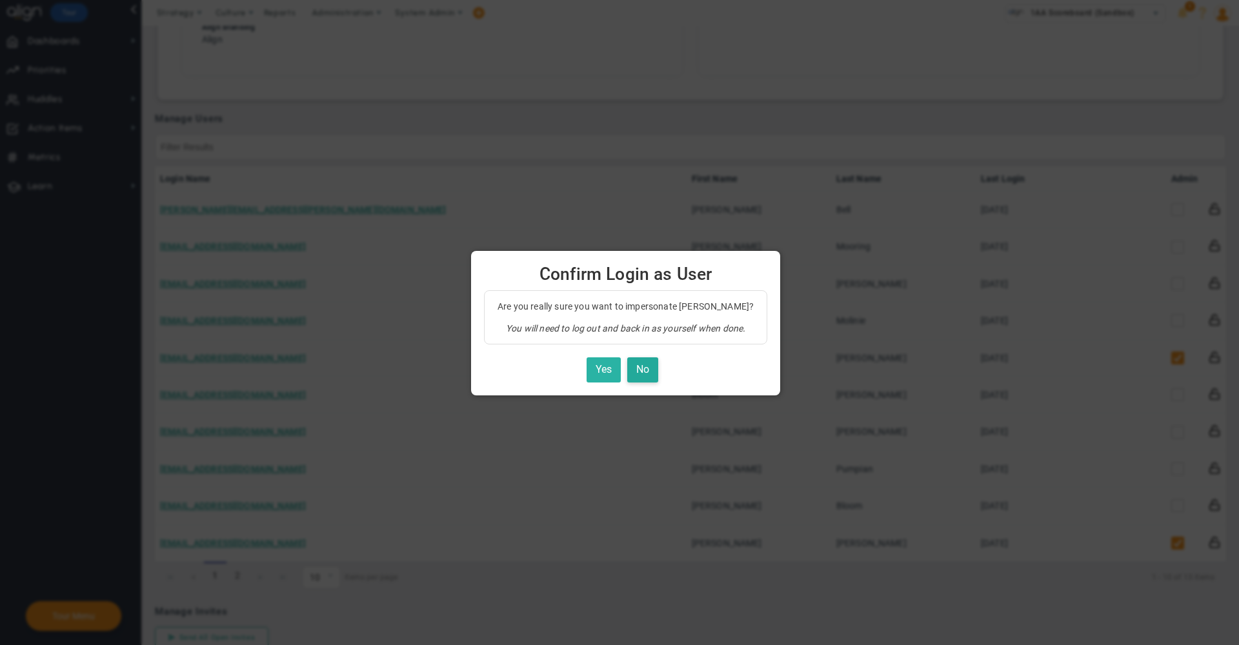
click at [599, 372] on button "Yes" at bounding box center [604, 369] width 34 height 25
